Goal: Check status: Check status

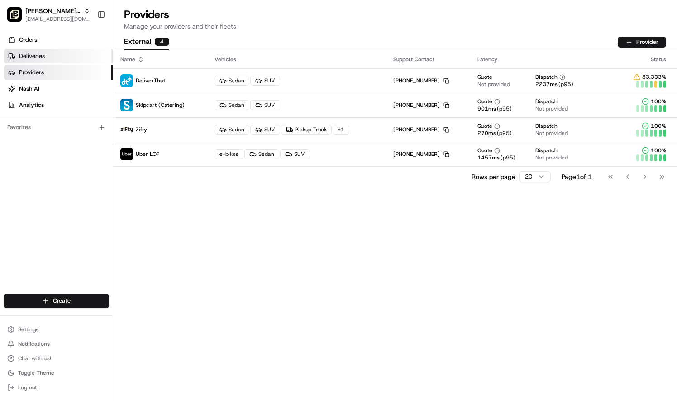
click at [23, 55] on span "Deliveries" at bounding box center [32, 56] width 26 height 8
